Goal: Information Seeking & Learning: Learn about a topic

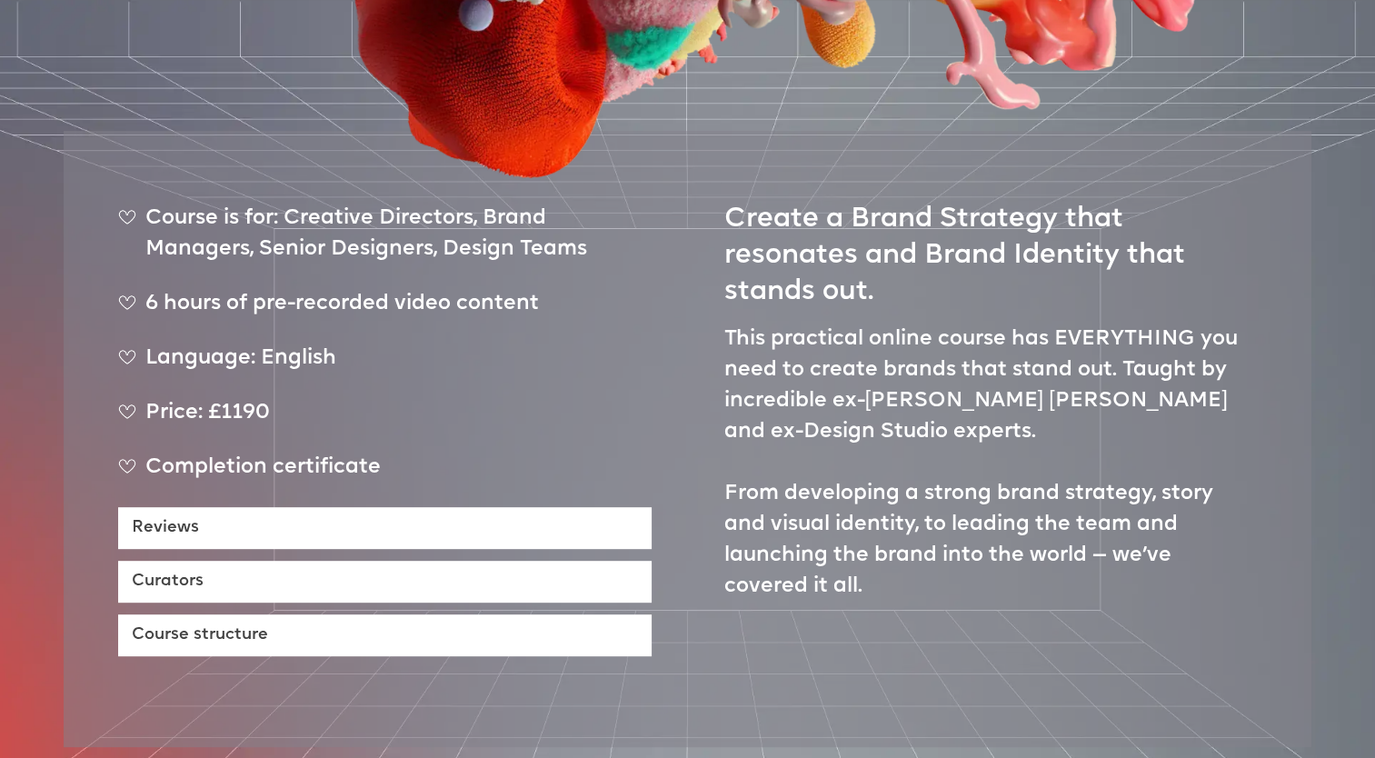
scroll to position [909, 0]
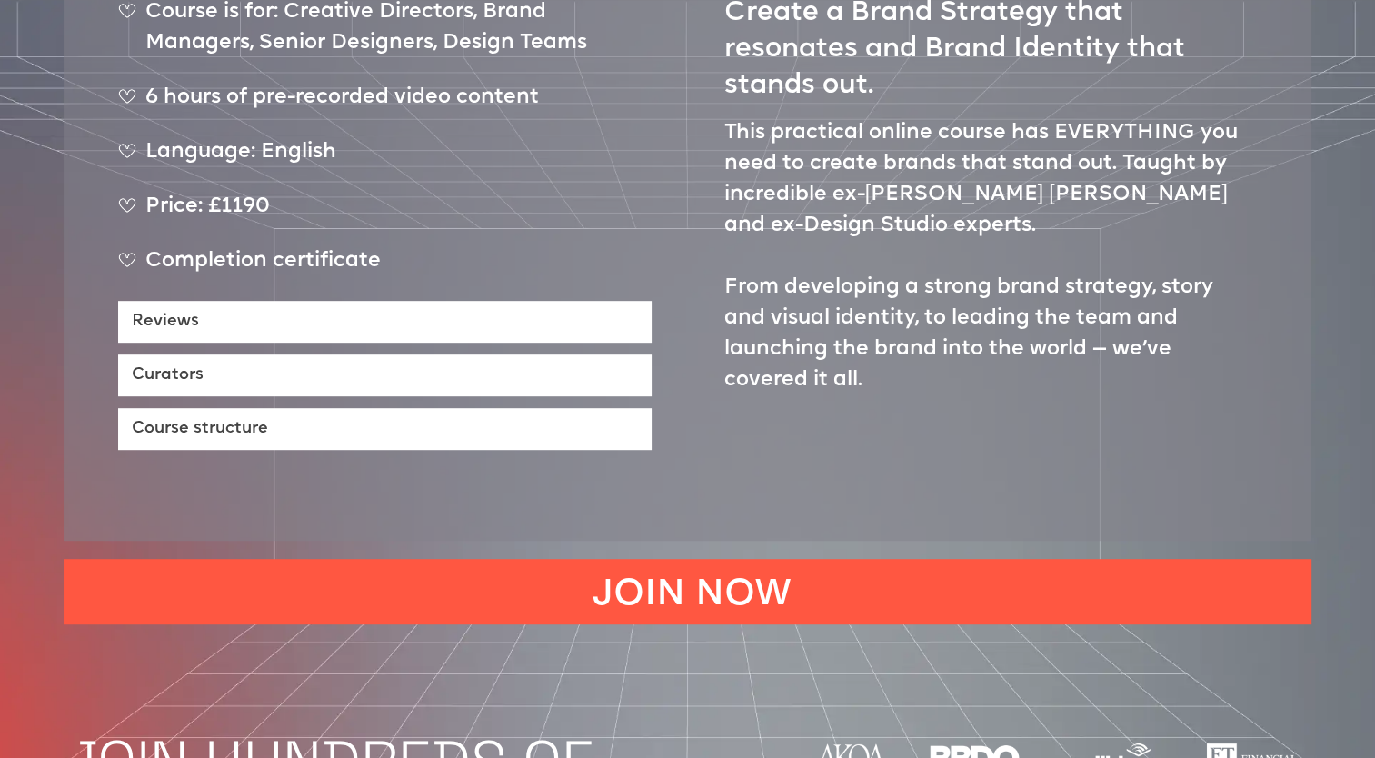
click at [246, 192] on div "Price: £1190" at bounding box center [385, 214] width 534 height 45
drag, startPoint x: 246, startPoint y: 154, endPoint x: 273, endPoint y: 154, distance: 26.4
click at [273, 192] on div "Price: £1190" at bounding box center [385, 214] width 534 height 45
click at [321, 246] on div "Completion certificate" at bounding box center [385, 268] width 534 height 45
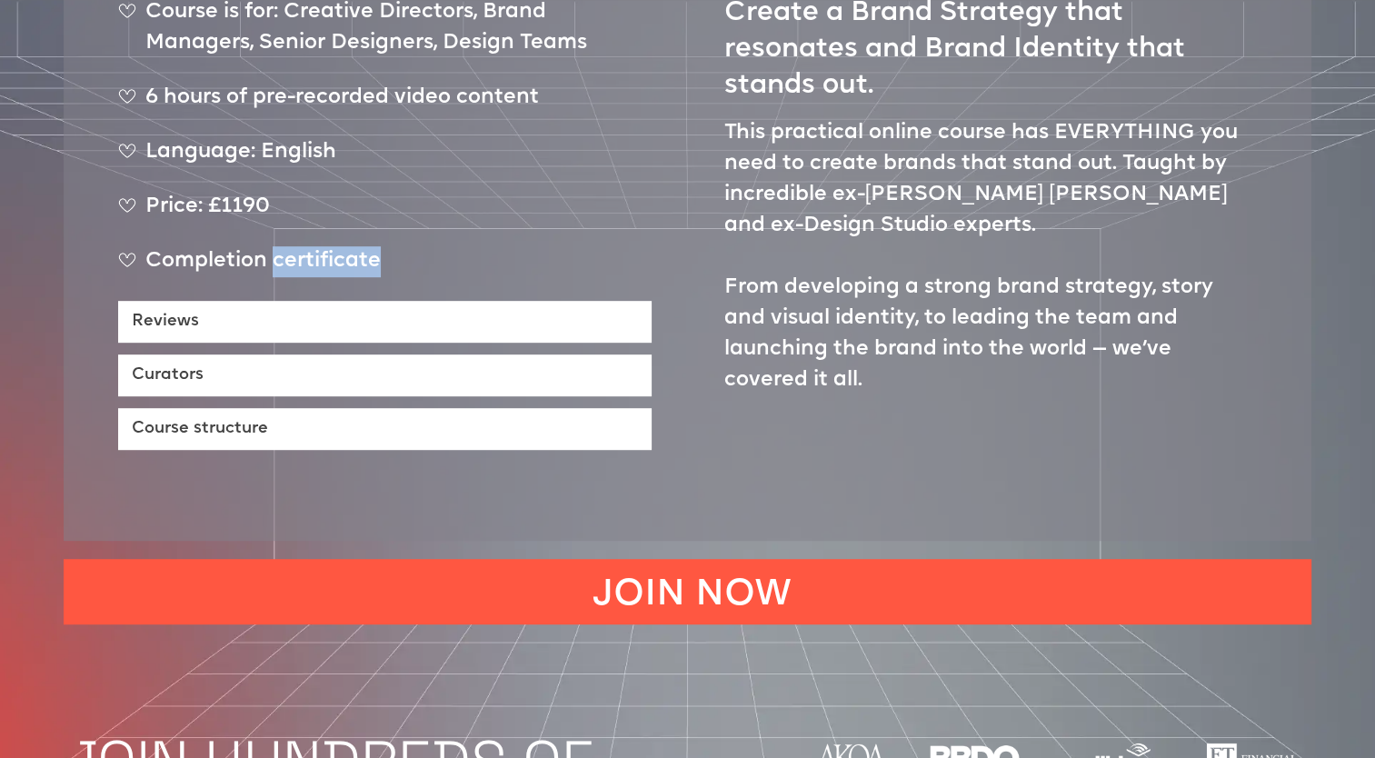
click at [321, 246] on div "Completion certificate" at bounding box center [385, 268] width 534 height 45
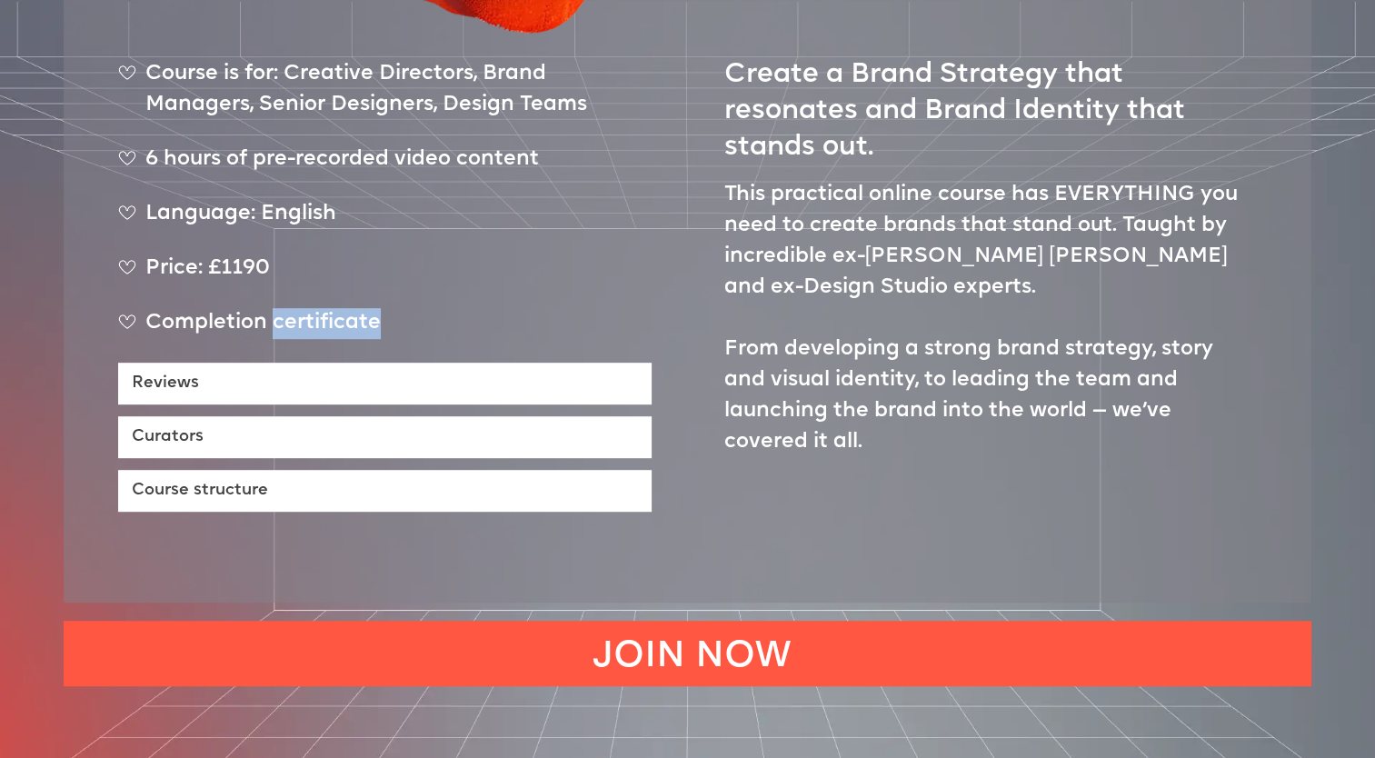
scroll to position [727, 0]
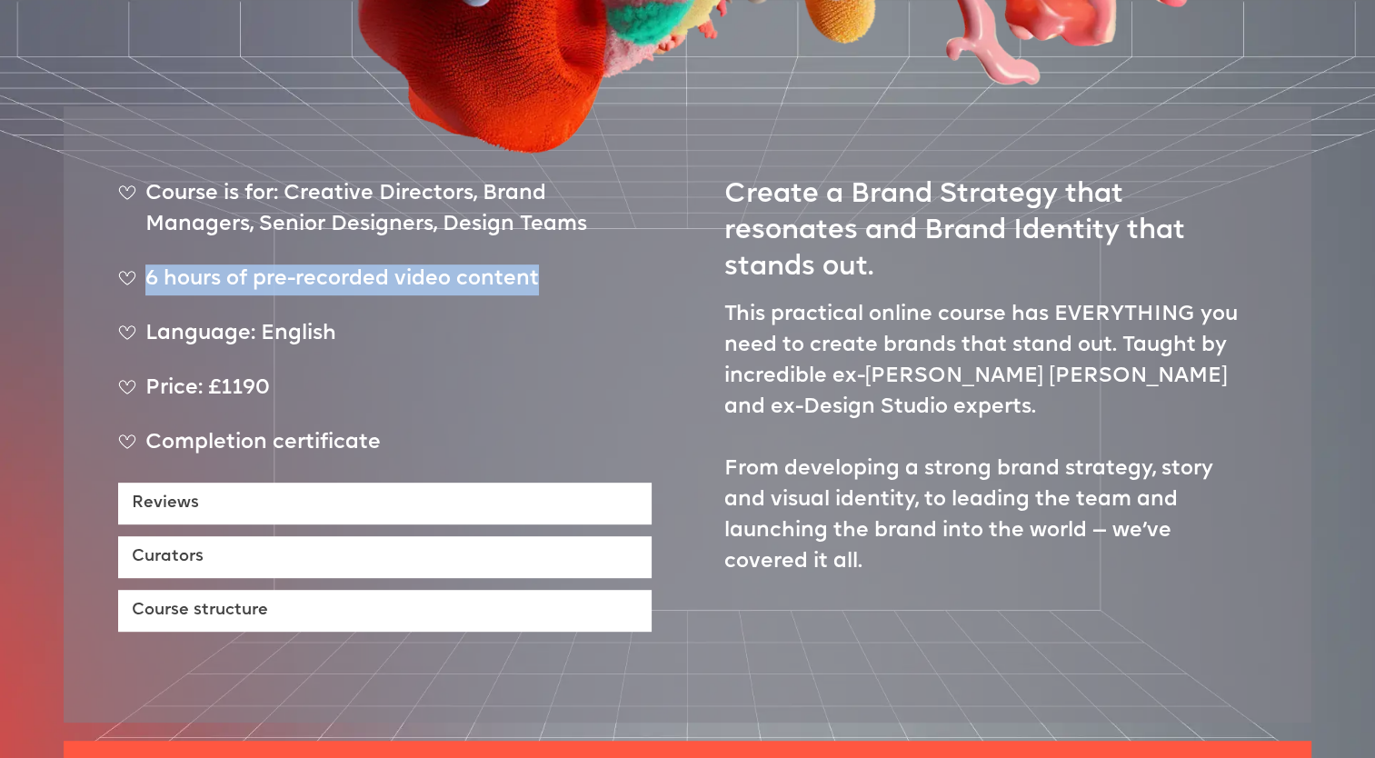
drag, startPoint x: 553, startPoint y: 225, endPoint x: 145, endPoint y: 229, distance: 407.2
click at [145, 265] on div "6 hours of pre-recorded video content" at bounding box center [385, 287] width 534 height 45
drag, startPoint x: 145, startPoint y: 229, endPoint x: 327, endPoint y: 235, distance: 181.9
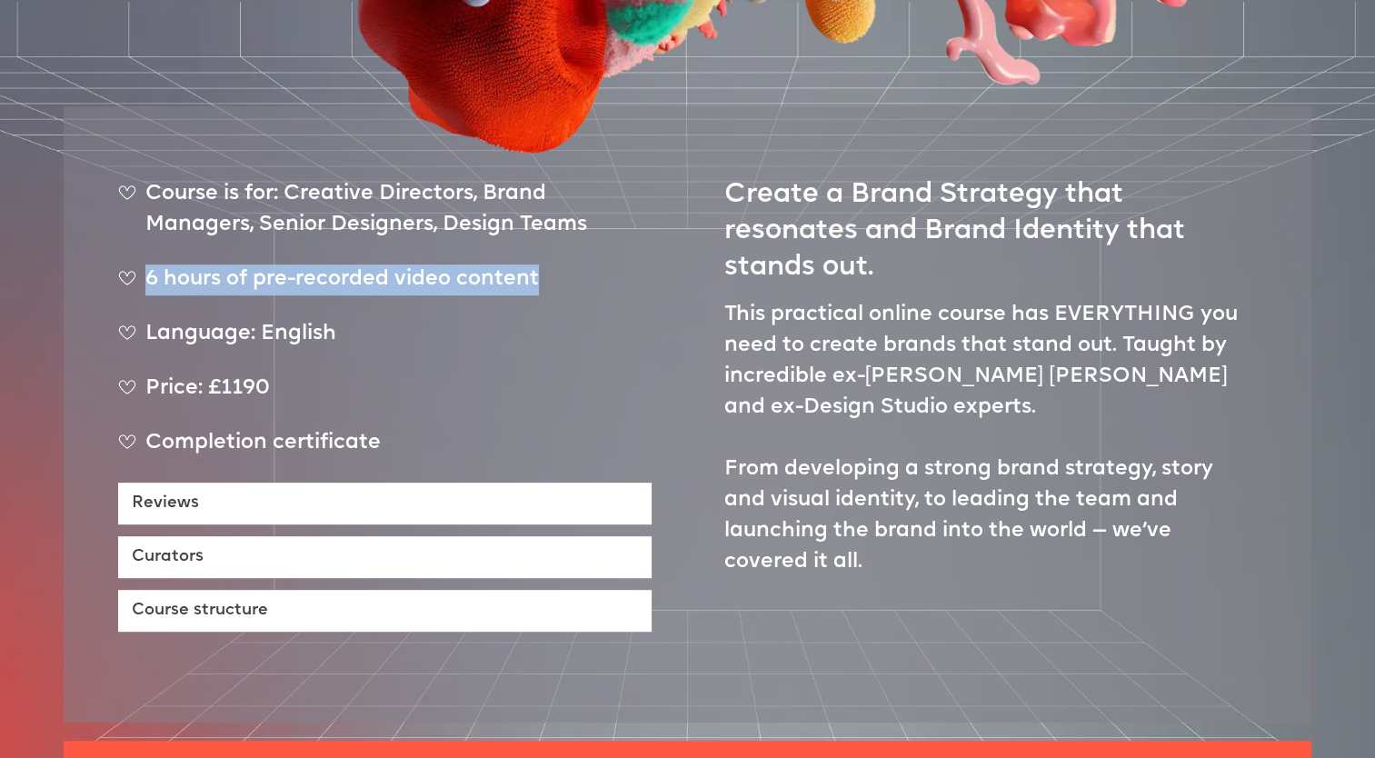
click at [327, 265] on div "6 hours of pre-recorded video content" at bounding box center [385, 287] width 534 height 45
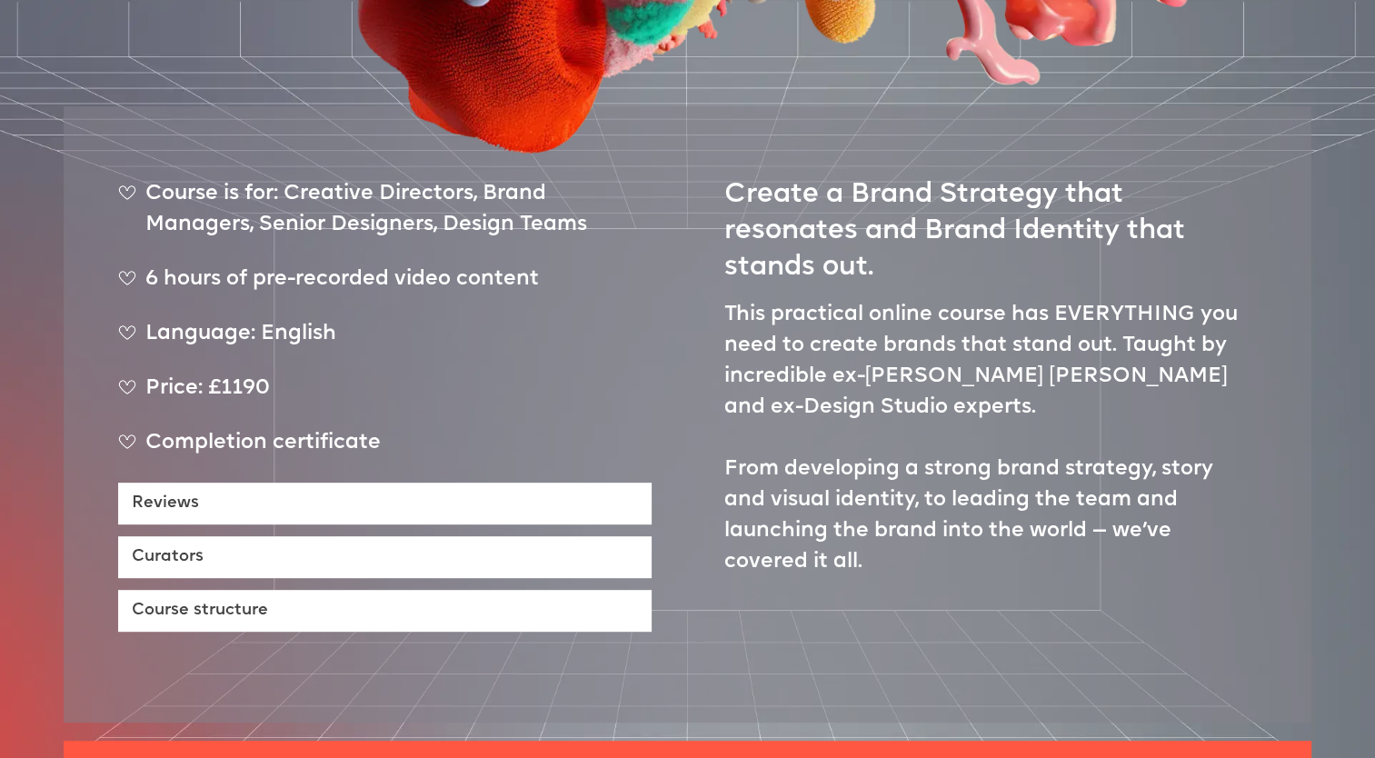
click at [218, 374] on div "Price: £1190" at bounding box center [385, 396] width 534 height 45
drag, startPoint x: 218, startPoint y: 326, endPoint x: 251, endPoint y: 343, distance: 36.6
click at [251, 374] on div "Price: £1190" at bounding box center [385, 396] width 534 height 45
click at [269, 428] on div "Completion certificate" at bounding box center [385, 450] width 534 height 45
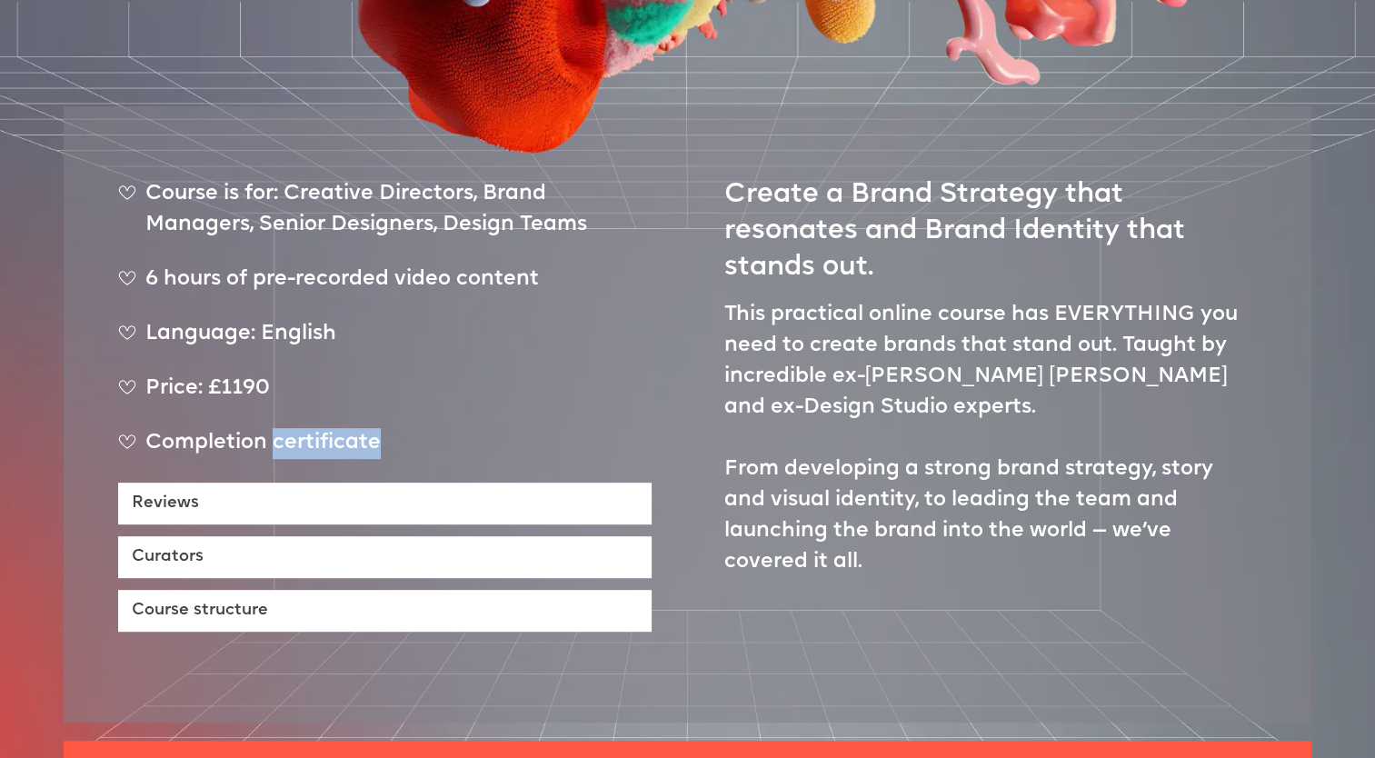
click at [269, 428] on div "Completion certificate" at bounding box center [385, 450] width 534 height 45
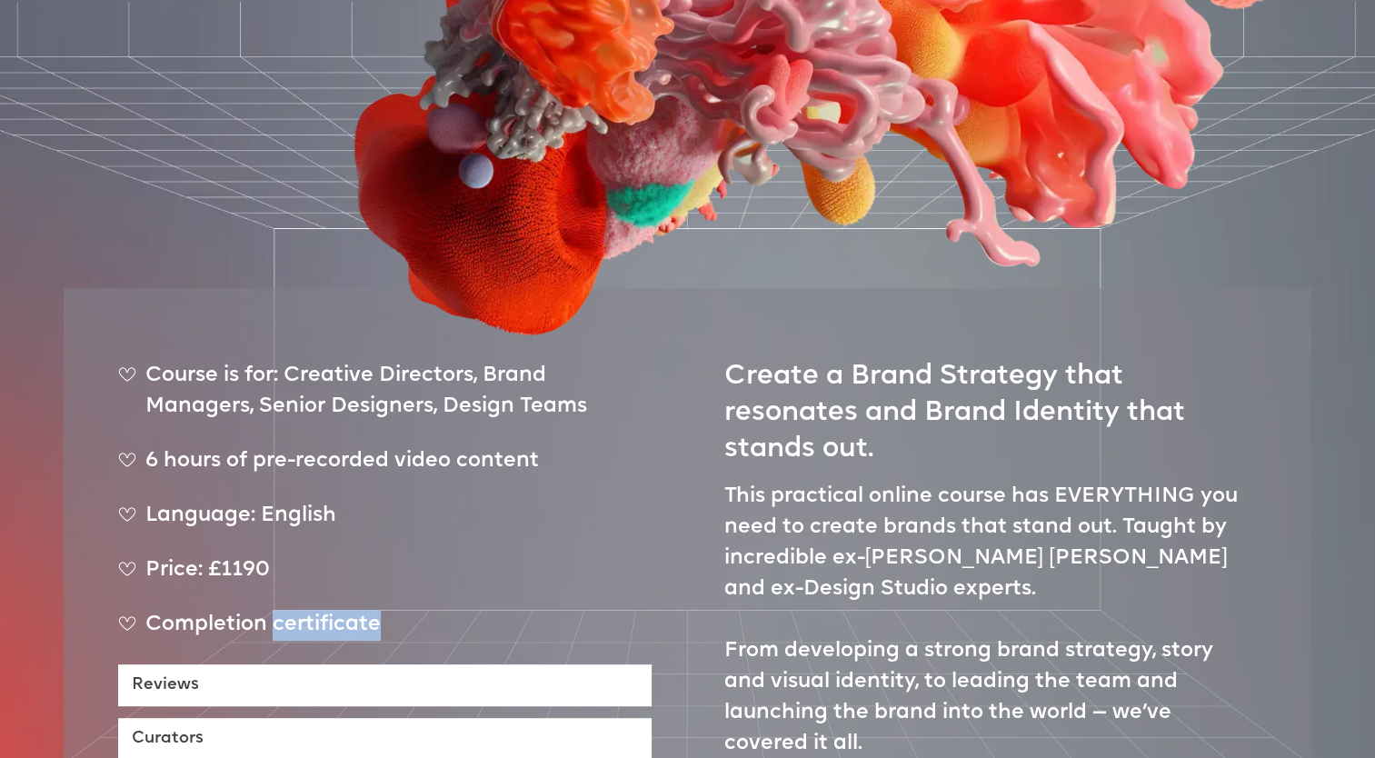
scroll to position [0, 0]
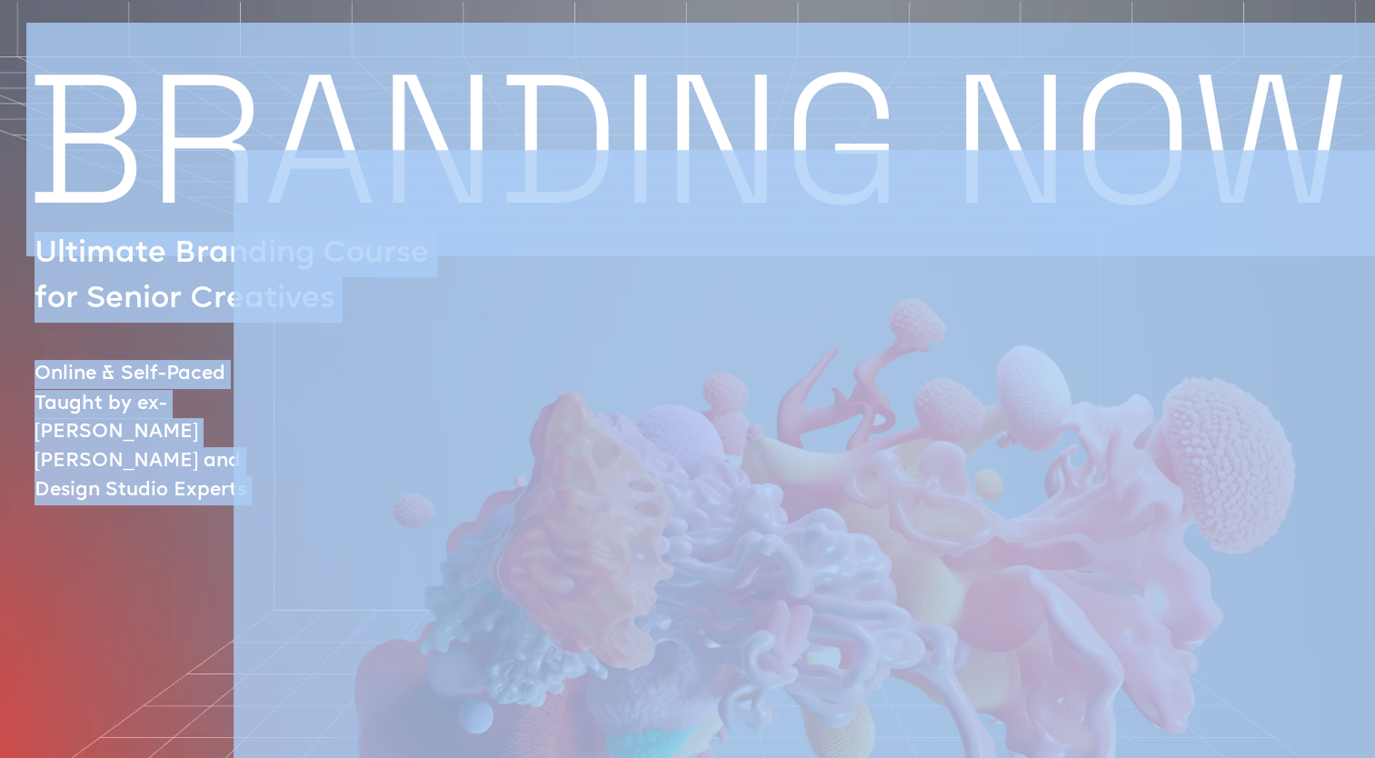
drag, startPoint x: 49, startPoint y: 129, endPoint x: 1014, endPoint y: 159, distance: 964.9
click at [1014, 159] on div "BRANDING NOW Ultimate Branding Course for Senior Creatives Online & Self-Paced …" at bounding box center [687, 662] width 1375 height 1174
click at [64, 482] on div "BRANDING NOW Ultimate Branding Course for Senior Creatives Online & Self-Paced …" at bounding box center [687, 662] width 1375 height 1174
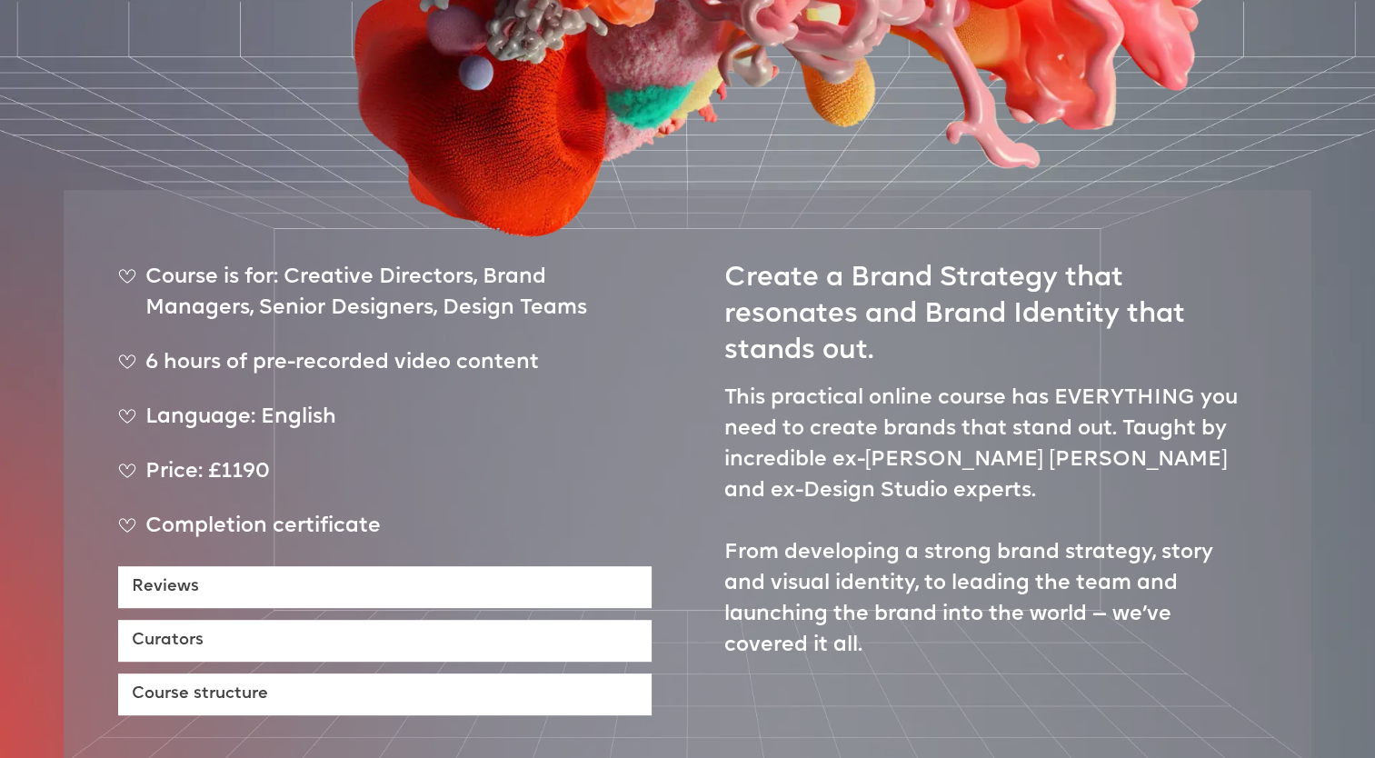
scroll to position [727, 0]
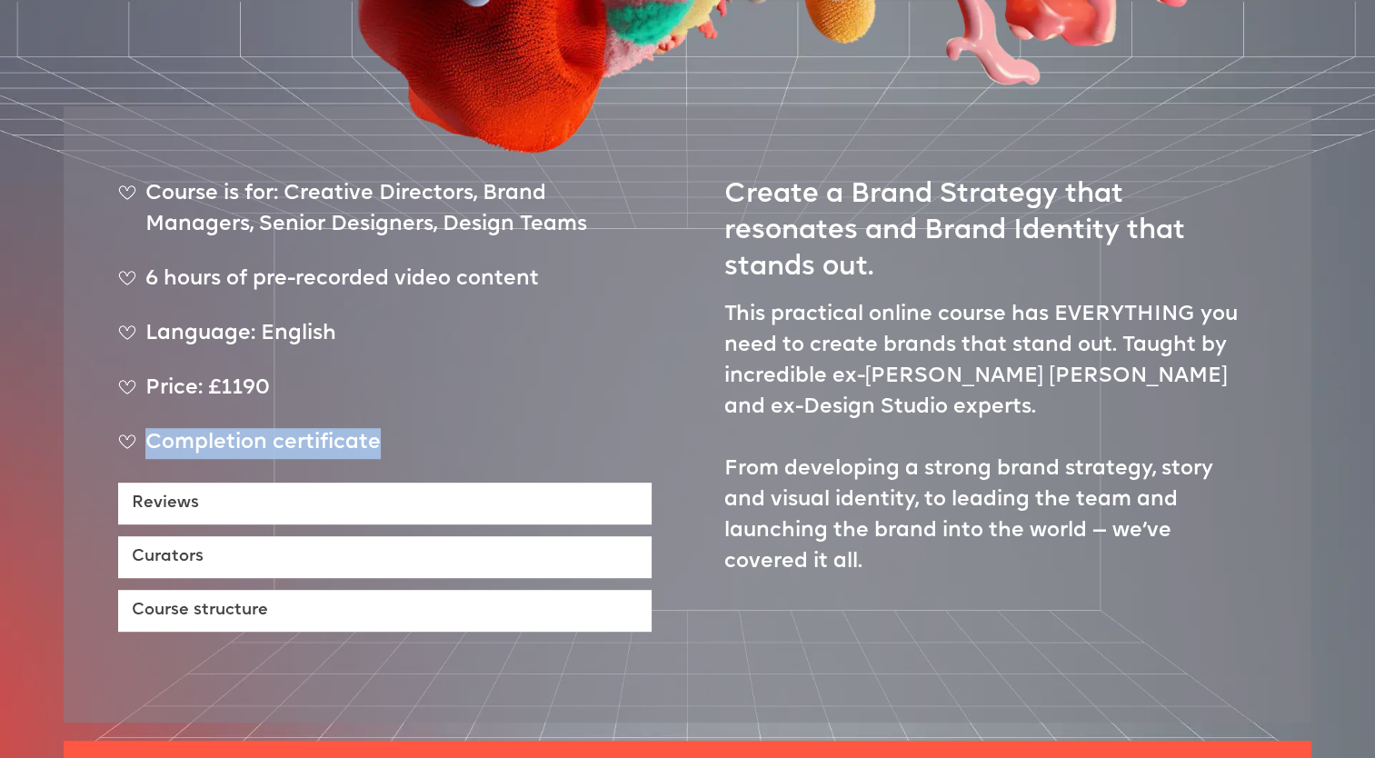
drag, startPoint x: 382, startPoint y: 385, endPoint x: 153, endPoint y: 388, distance: 229.1
click at [153, 428] on div "Completion certificate" at bounding box center [385, 450] width 534 height 45
